Goal: Task Accomplishment & Management: Manage account settings

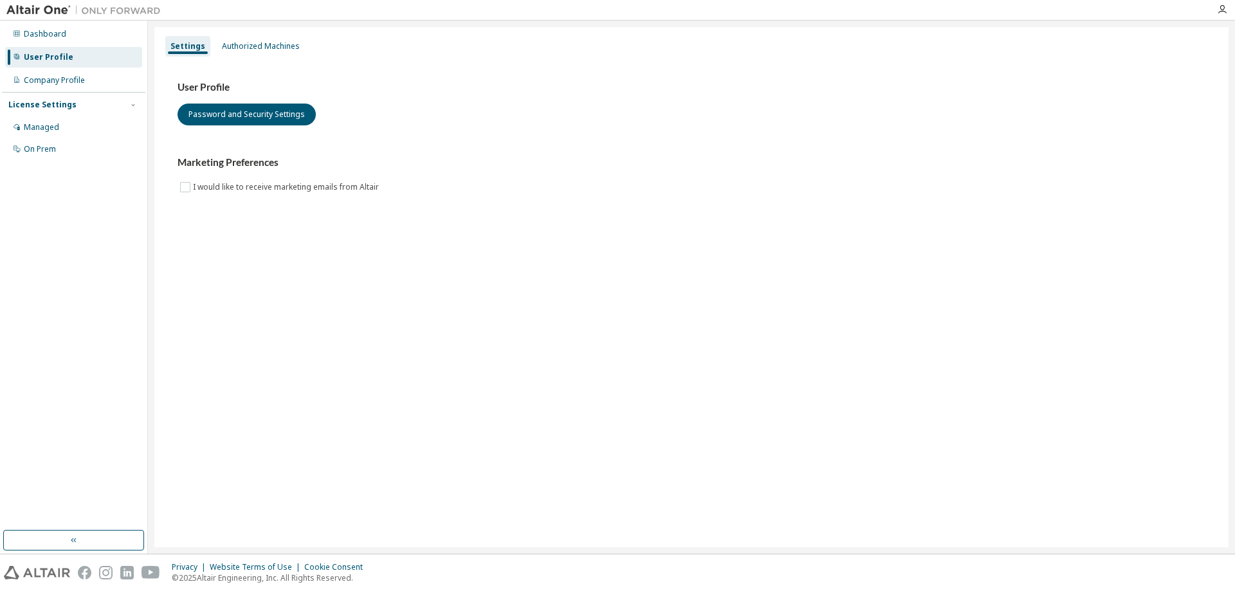
click at [51, 54] on div "User Profile" at bounding box center [49, 57] width 50 height 10
click at [28, 37] on div "Dashboard" at bounding box center [45, 34] width 42 height 10
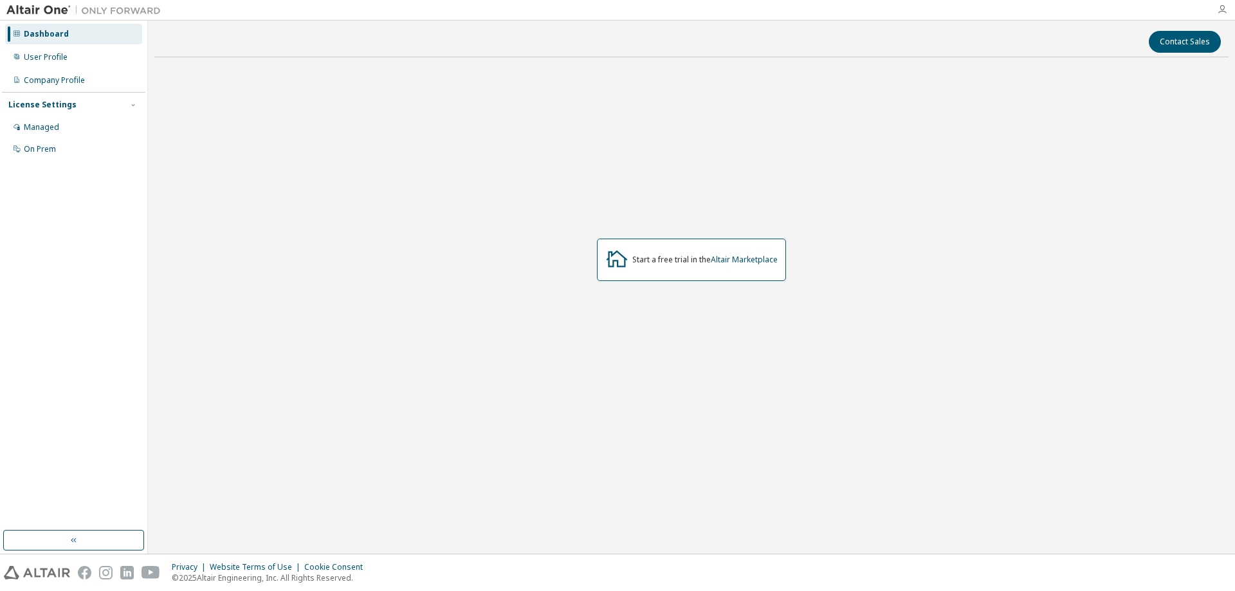
click at [1226, 12] on icon "button" at bounding box center [1222, 10] width 10 height 10
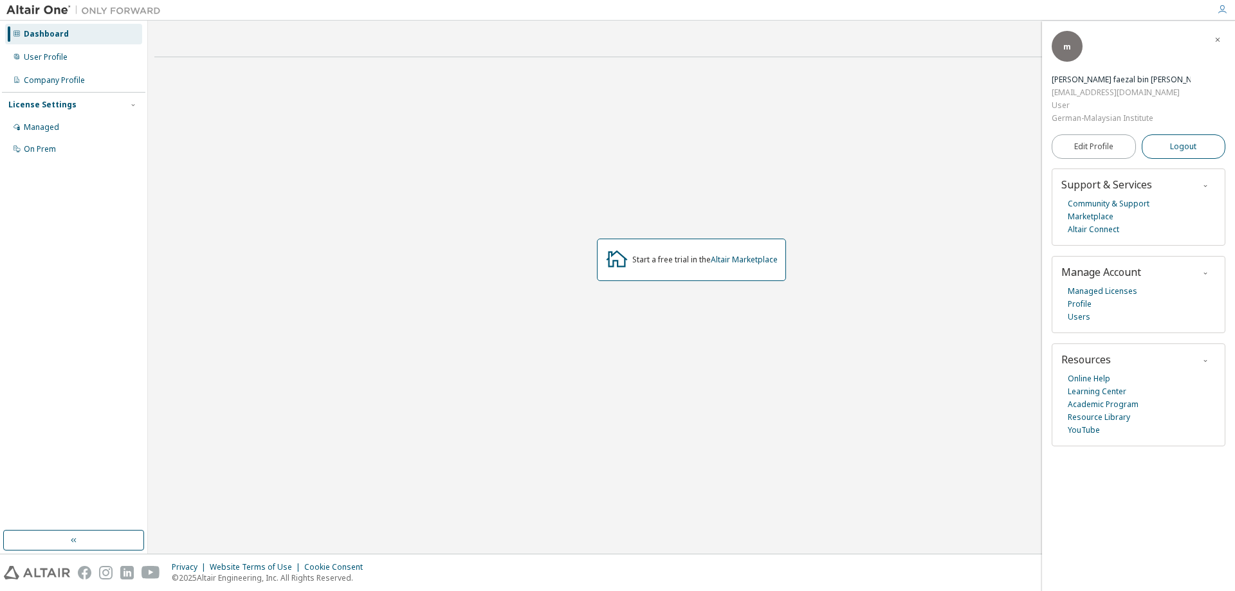
click at [1188, 140] on span "Logout" at bounding box center [1183, 146] width 26 height 13
